Goal: Task Accomplishment & Management: Complete application form

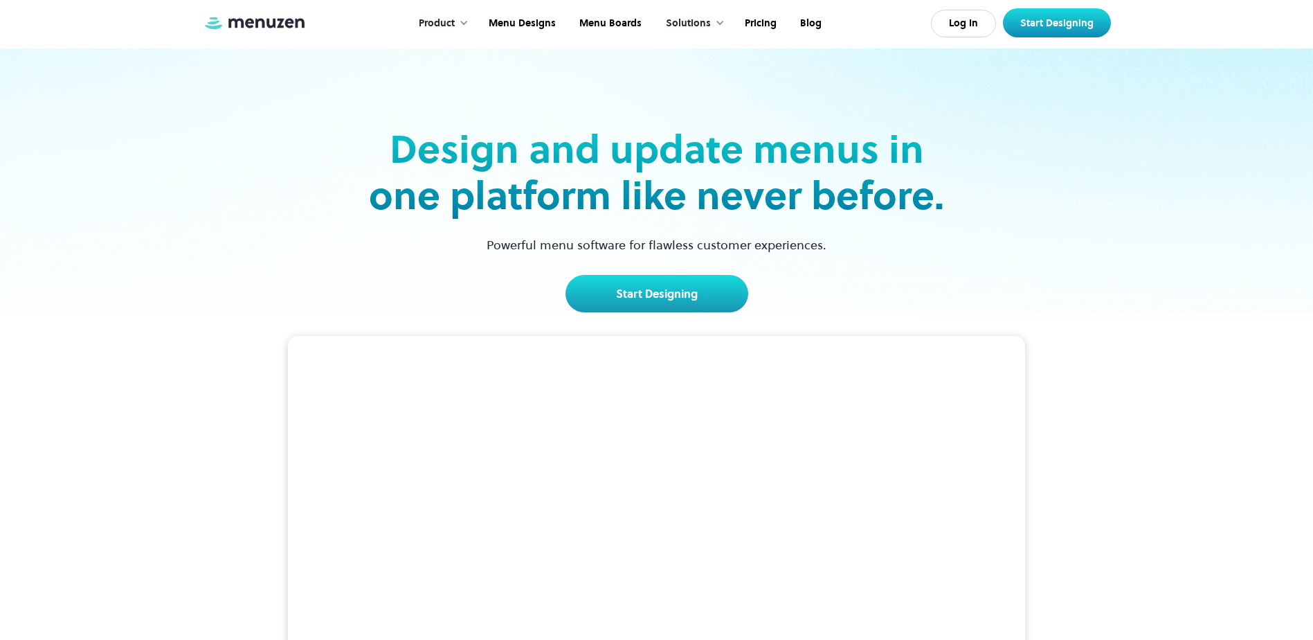
click at [1131, 548] on div "Free menu maker to build and update menus in real-time. Stunning menus built fo…" at bounding box center [656, 642] width 1313 height 661
click at [976, 24] on link "Log In" at bounding box center [963, 24] width 65 height 28
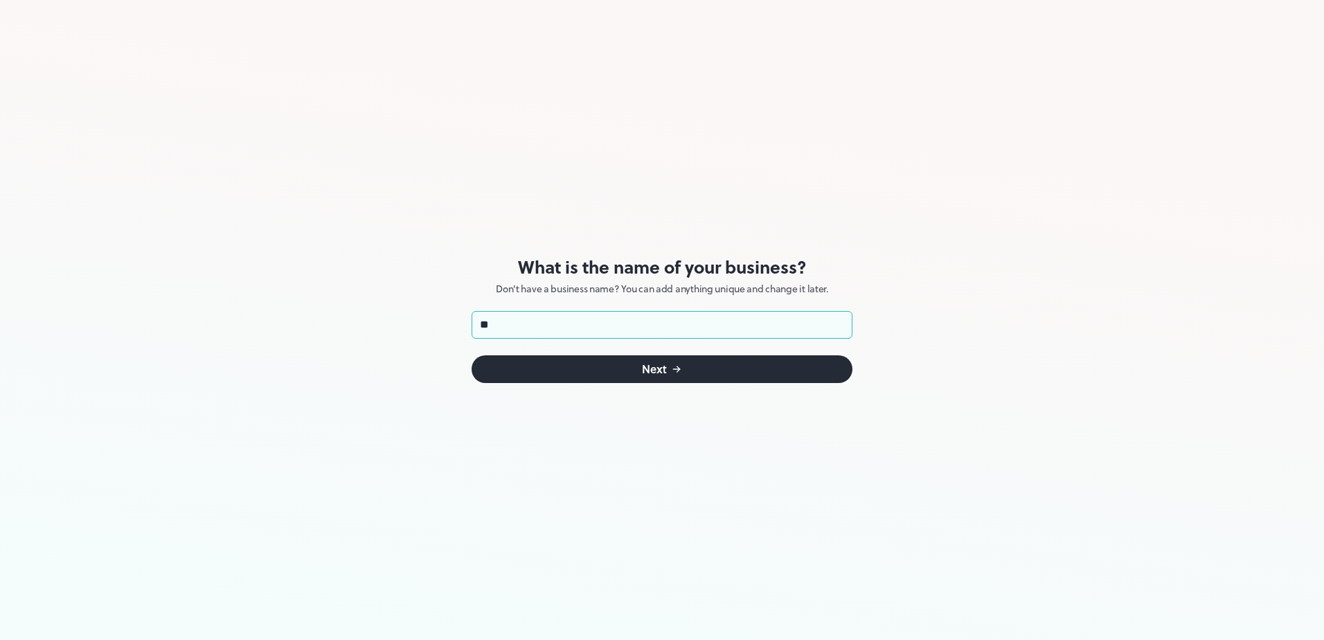
type input "*"
type input "**********"
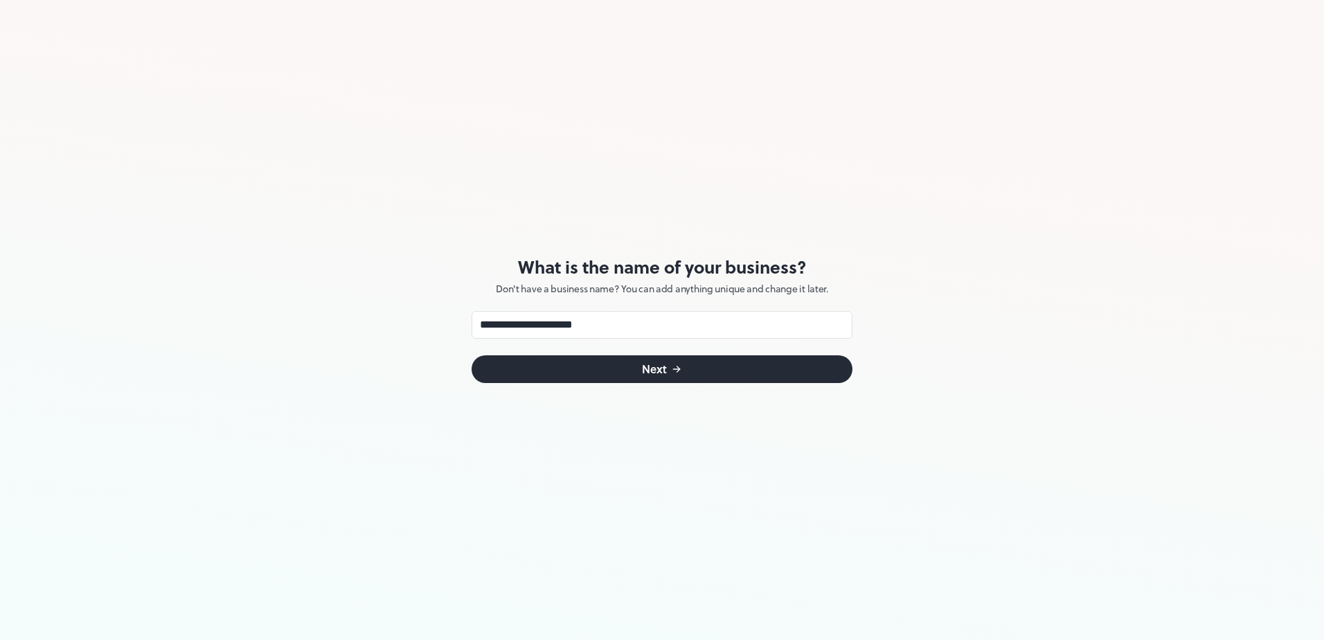
click at [706, 373] on button "Next" at bounding box center [662, 369] width 381 height 28
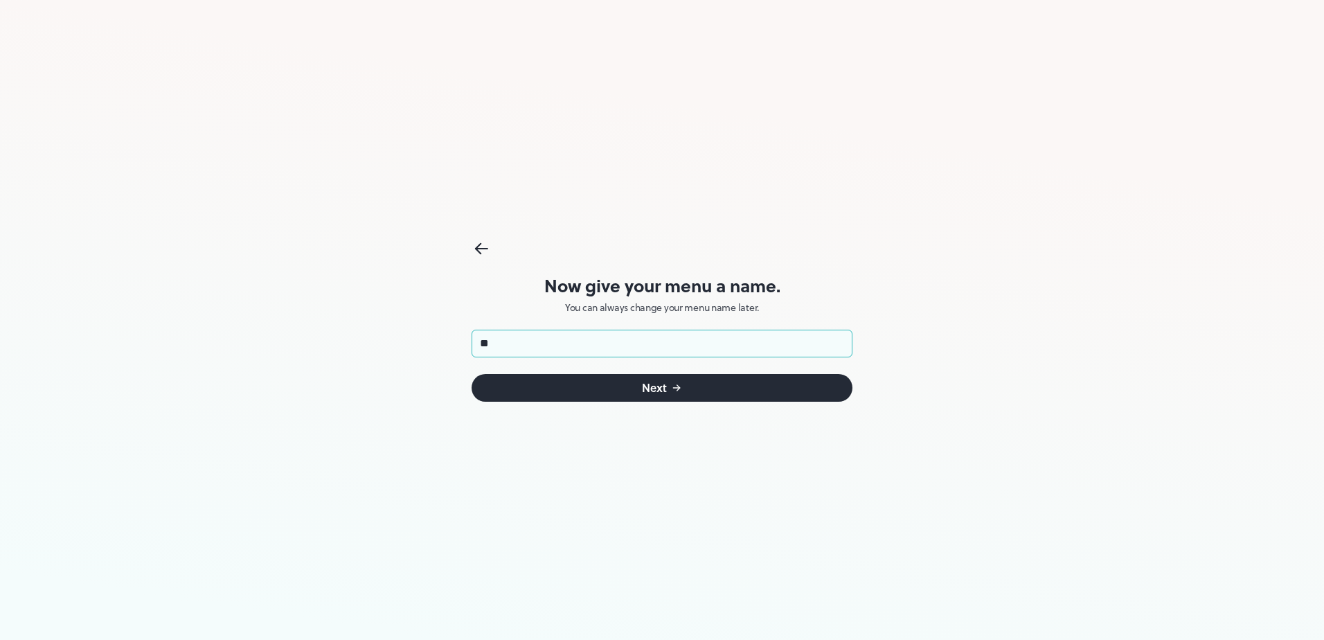
type input "*"
type input "**********"
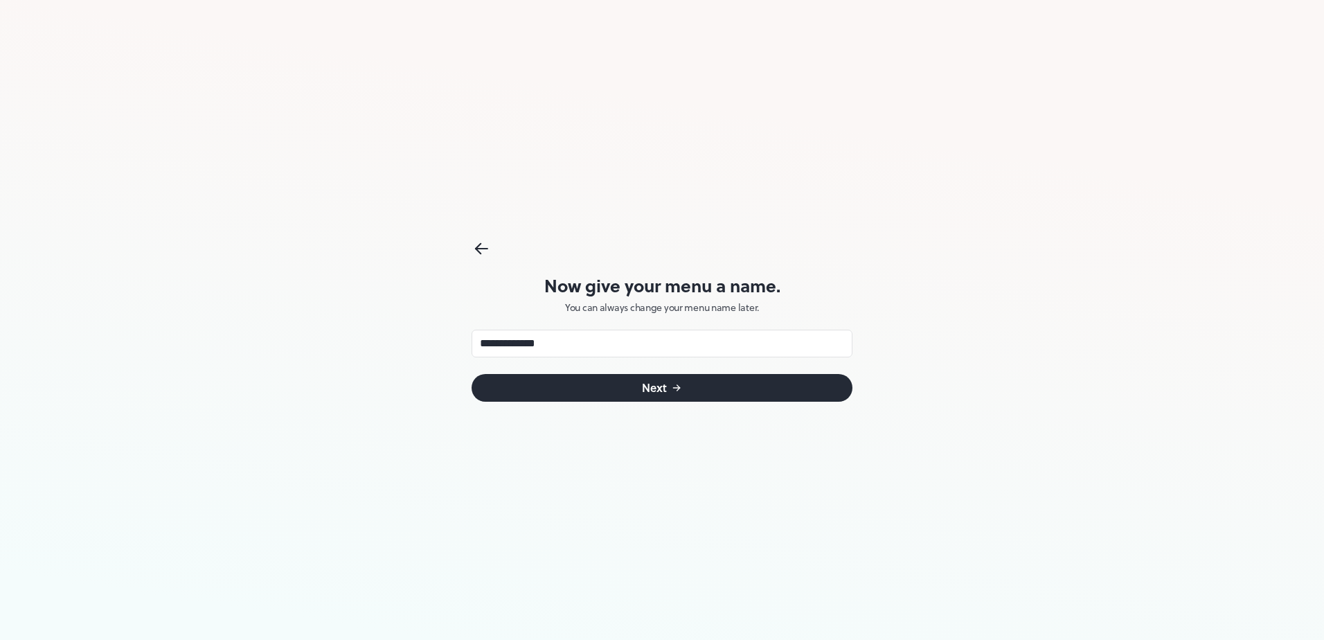
click at [683, 387] on button "Next" at bounding box center [662, 388] width 381 height 28
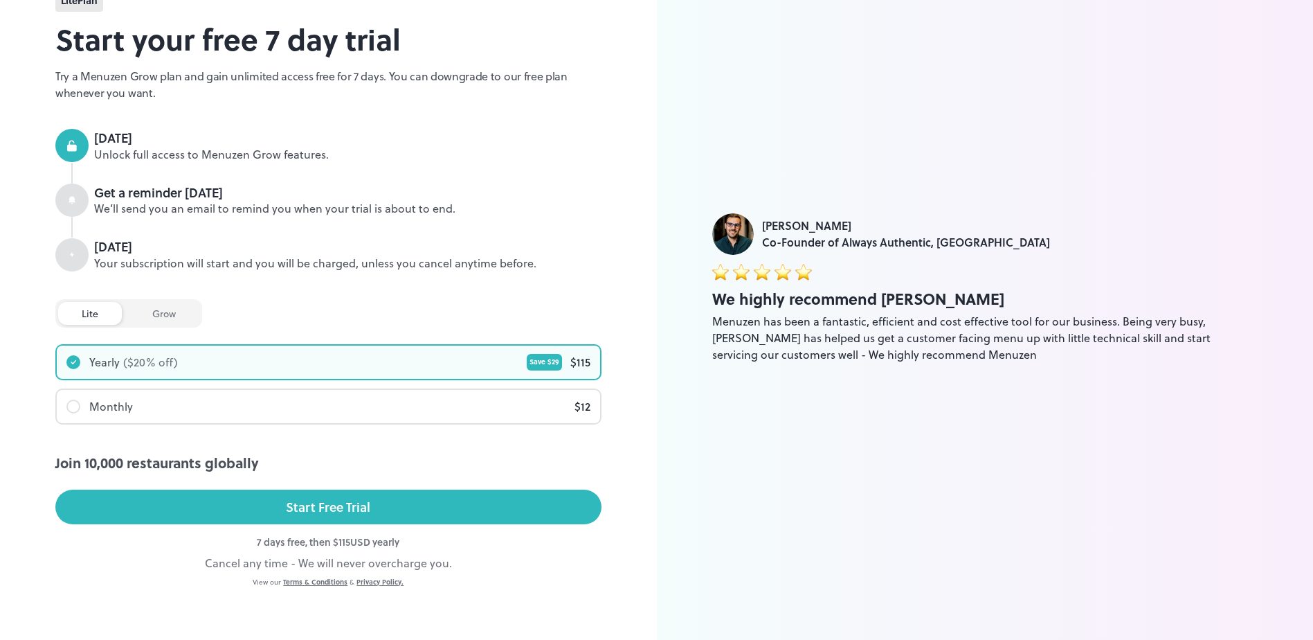
scroll to position [69, 0]
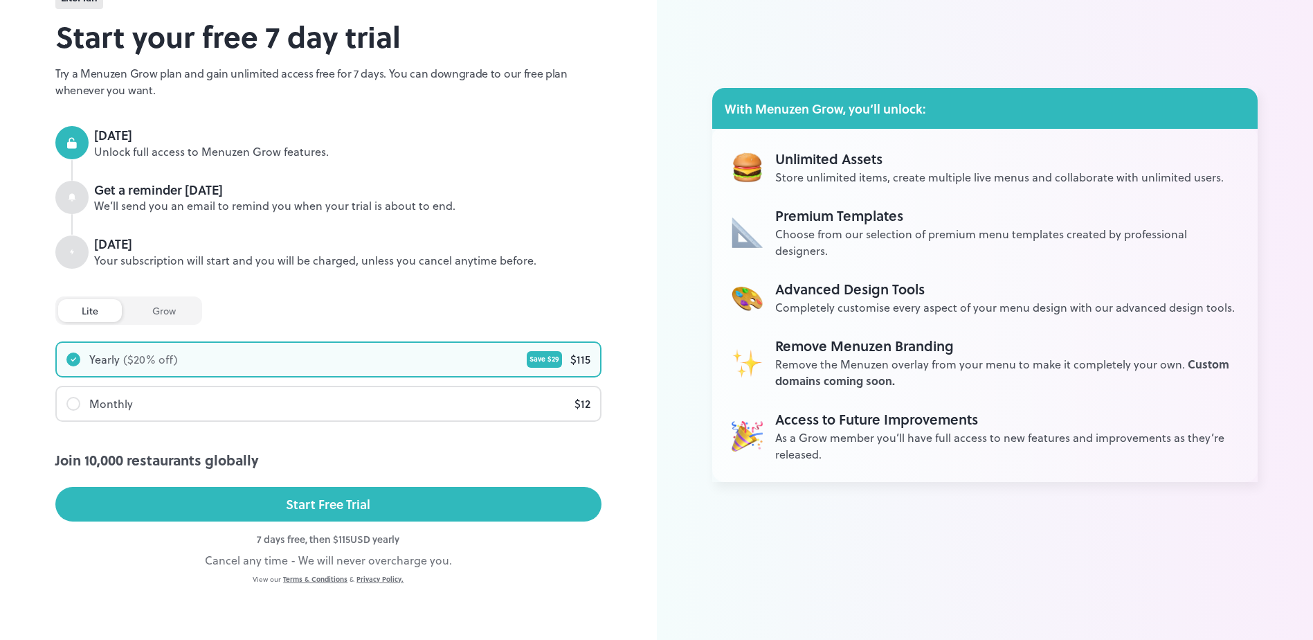
click at [91, 305] on div "lite" at bounding box center [90, 310] width 64 height 23
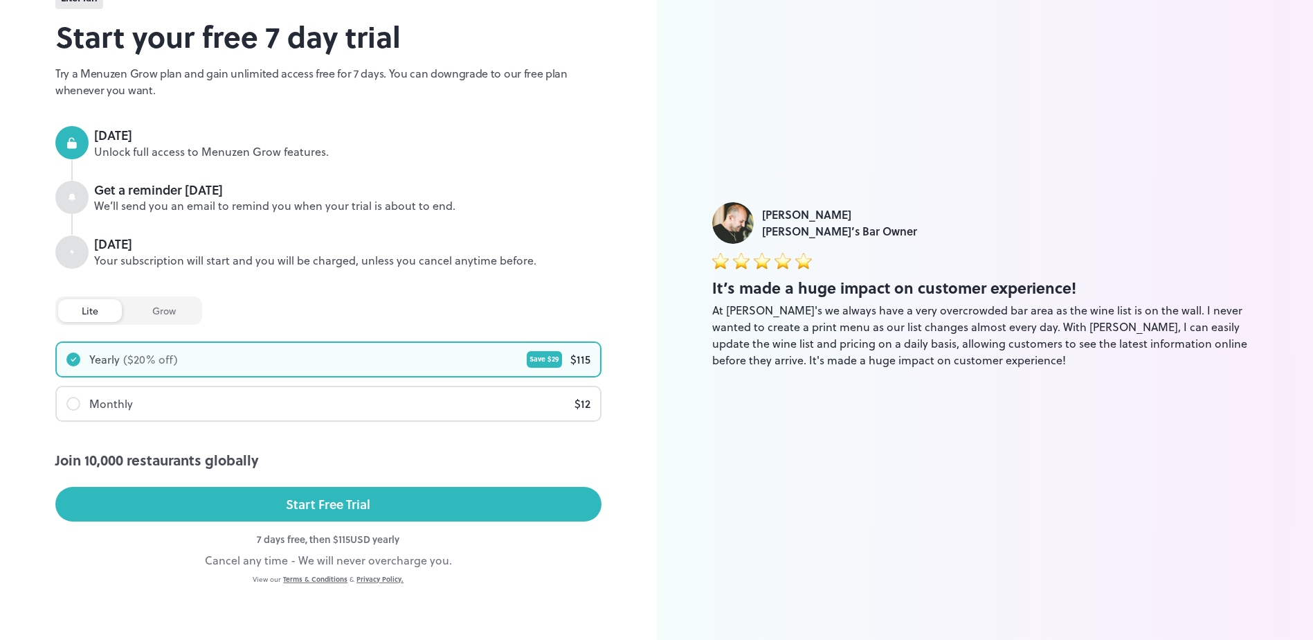
click at [173, 312] on div "grow" at bounding box center [164, 310] width 71 height 23
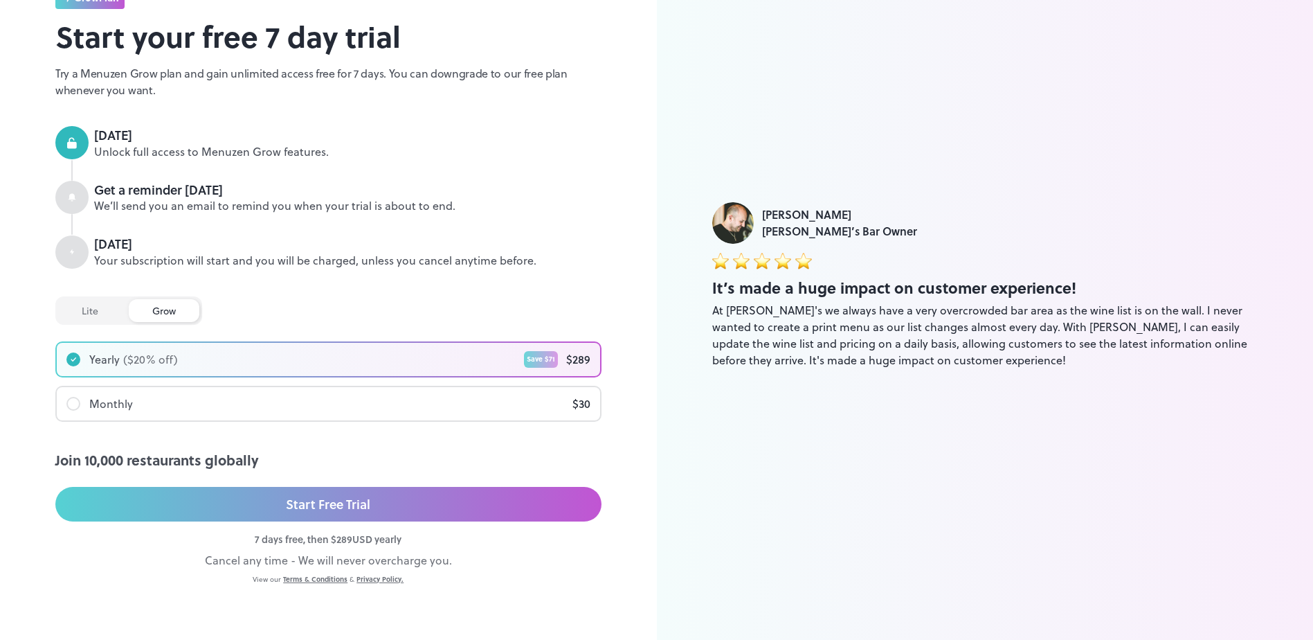
click at [94, 307] on div "lite" at bounding box center [90, 310] width 64 height 23
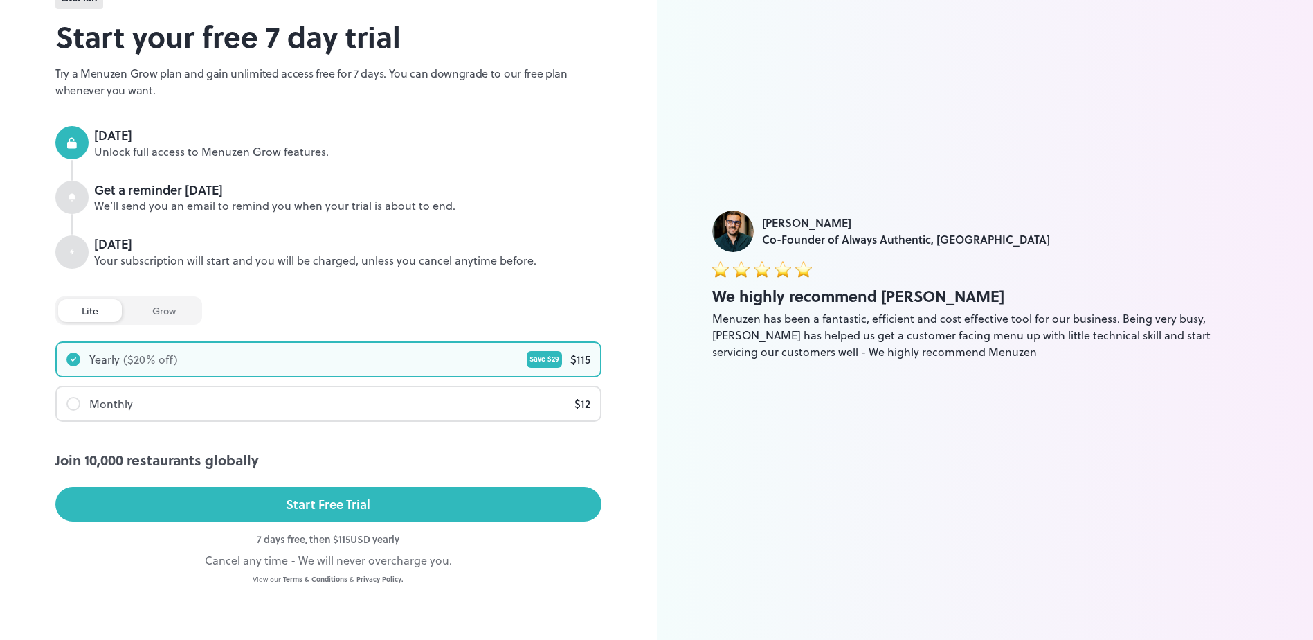
click at [174, 310] on div "grow" at bounding box center [164, 310] width 71 height 23
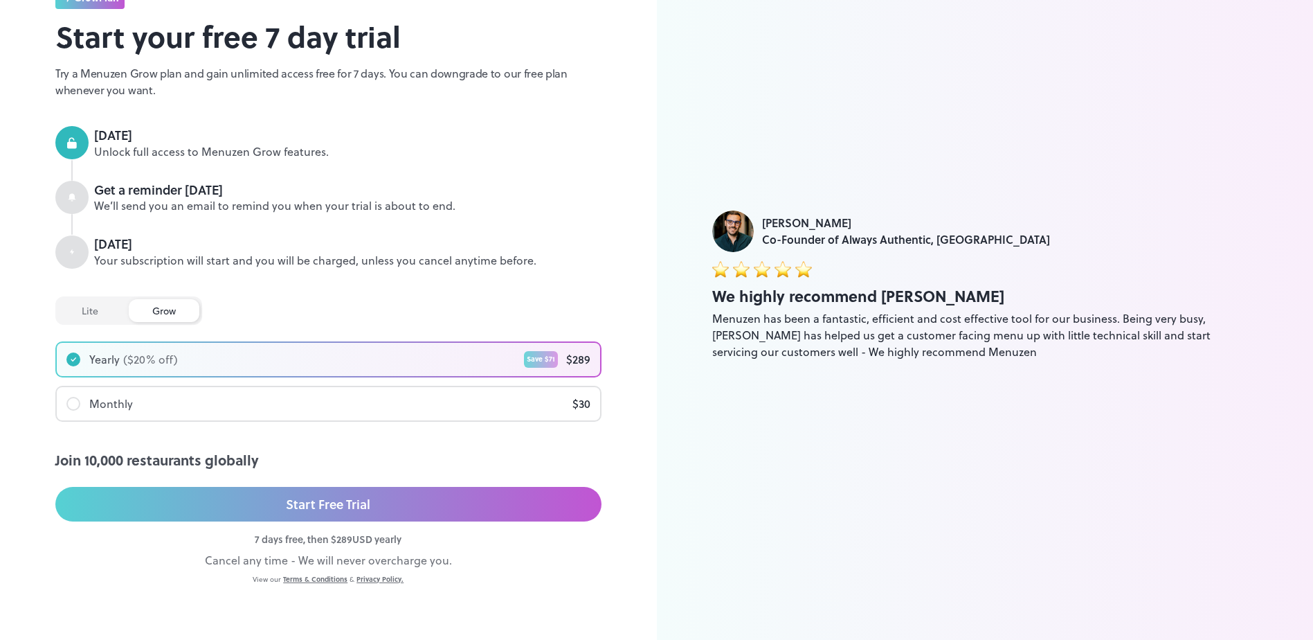
click at [66, 307] on div "lite" at bounding box center [90, 310] width 64 height 23
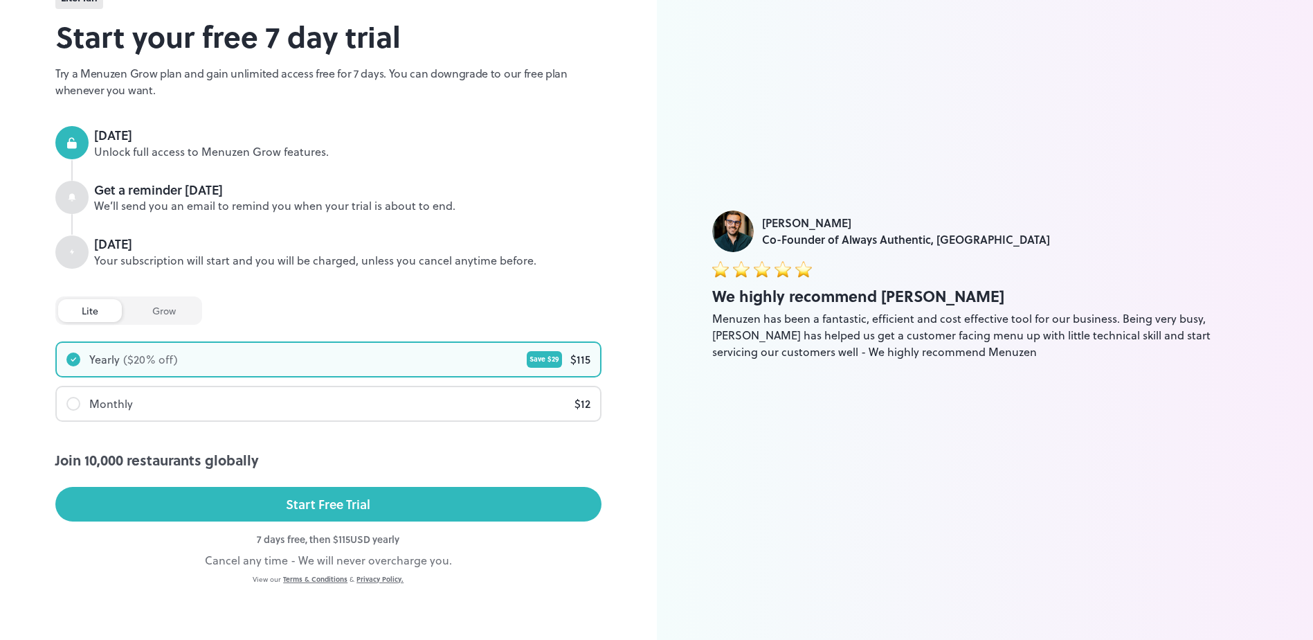
click at [728, 206] on div "[PERSON_NAME] Co-Founder of Always Authentic, [GEOGRAPHIC_DATA] We highly recom…" at bounding box center [985, 285] width 657 height 709
